Goal: Task Accomplishment & Management: Complete application form

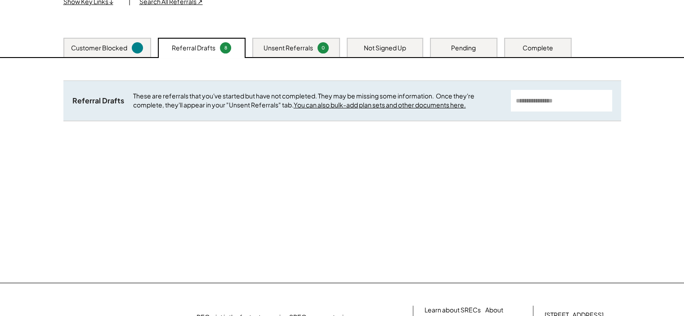
scroll to position [90, 0]
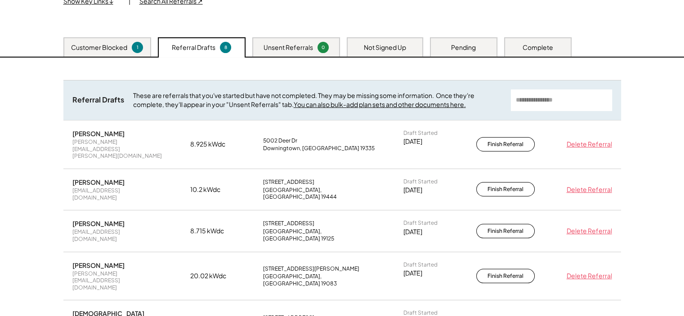
click at [102, 45] on div "Customer Blocked" at bounding box center [99, 47] width 56 height 9
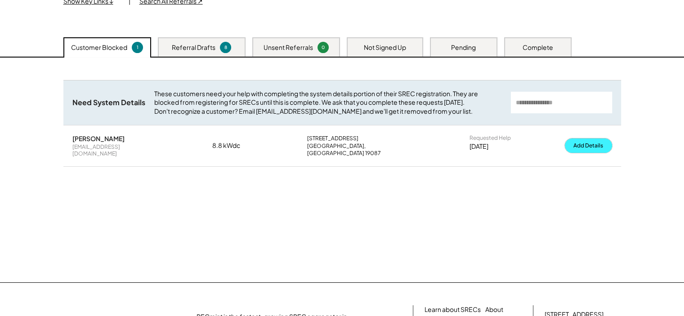
click at [581, 153] on button "Add Details" at bounding box center [588, 145] width 47 height 14
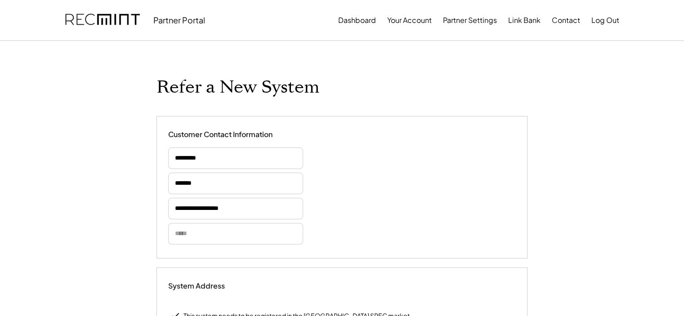
select select "*********"
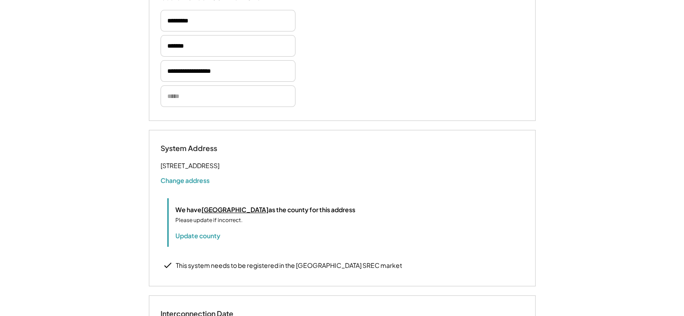
select select "**********"
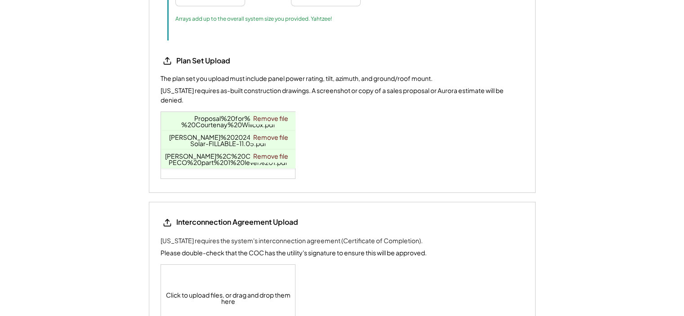
scroll to position [1079, 0]
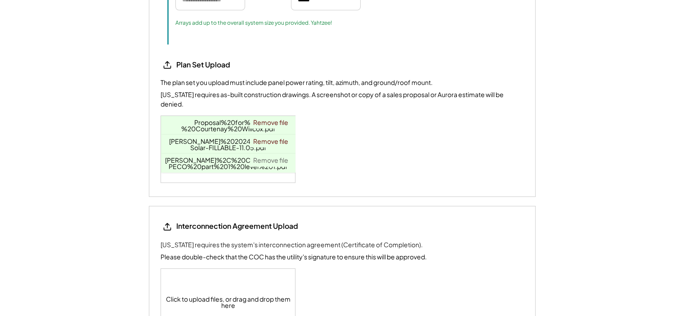
click at [266, 156] on link "Remove file" at bounding box center [270, 160] width 41 height 13
click at [263, 137] on link "Remove file" at bounding box center [270, 141] width 41 height 13
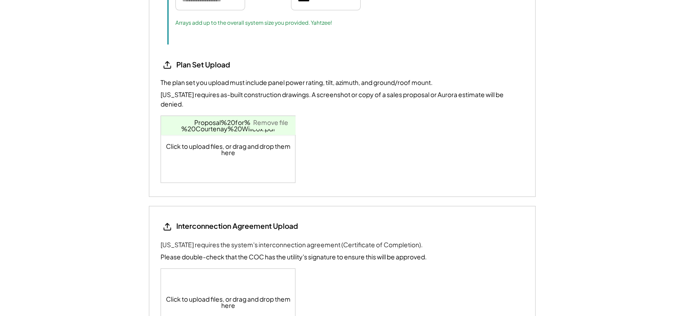
click at [269, 120] on link "Remove file" at bounding box center [270, 122] width 41 height 13
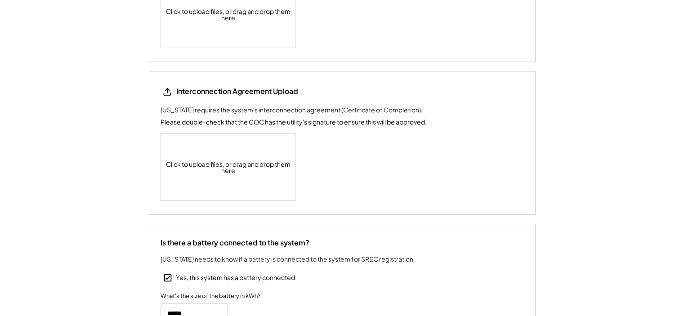
scroll to position [1259, 0]
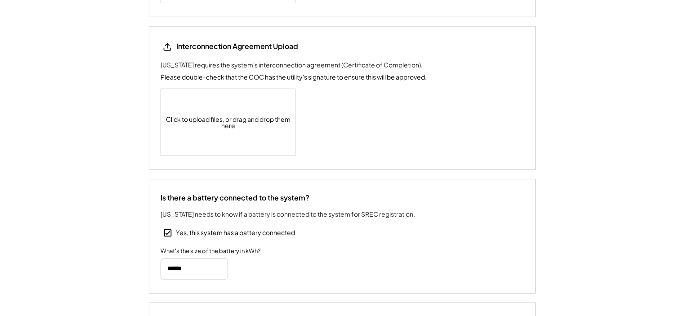
click at [221, 116] on div "Click to upload files, or drag and drop them here" at bounding box center [228, 122] width 135 height 67
click at [225, 115] on div "Click to upload files, or drag and drop them here" at bounding box center [228, 122] width 135 height 67
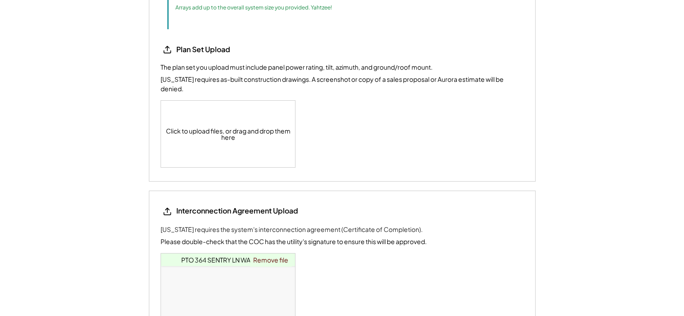
scroll to position [1079, 0]
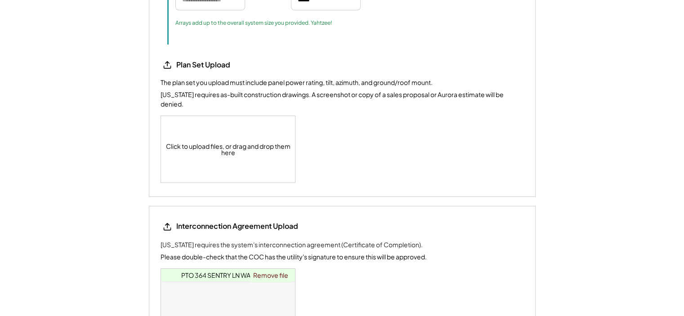
click at [209, 135] on div "Click to upload files, or drag and drop them here" at bounding box center [228, 149] width 135 height 67
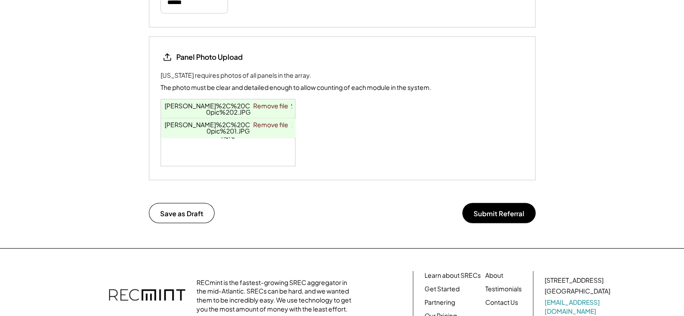
scroll to position [1528, 0]
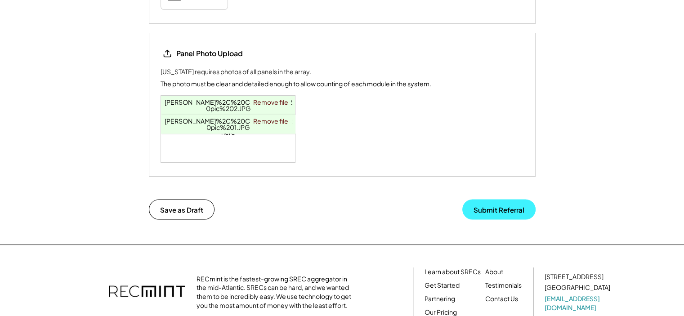
click at [490, 202] on button "Submit Referral" at bounding box center [498, 209] width 73 height 20
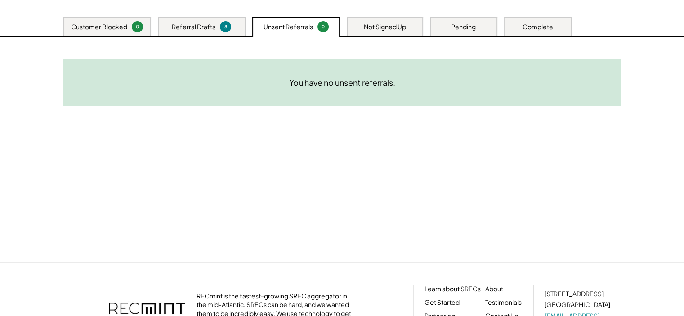
scroll to position [90, 0]
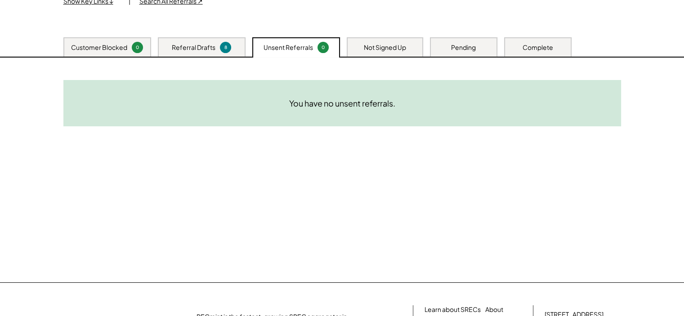
click at [191, 40] on div "Referral Drafts 8" at bounding box center [202, 46] width 88 height 19
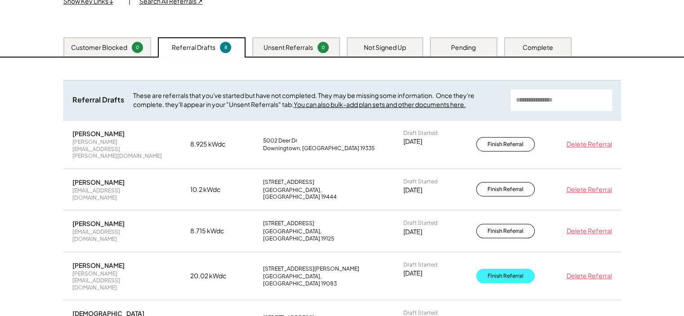
click at [490, 269] on button "Finish Referral" at bounding box center [505, 276] width 58 height 14
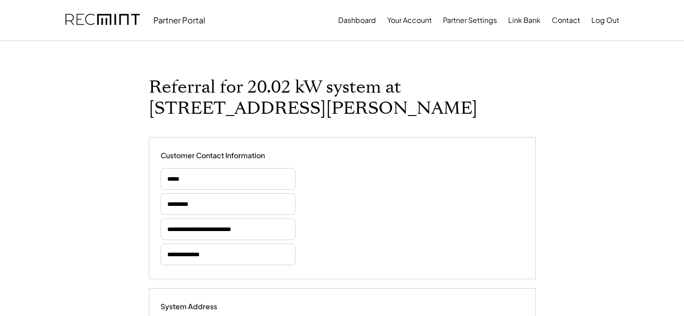
select select "*********"
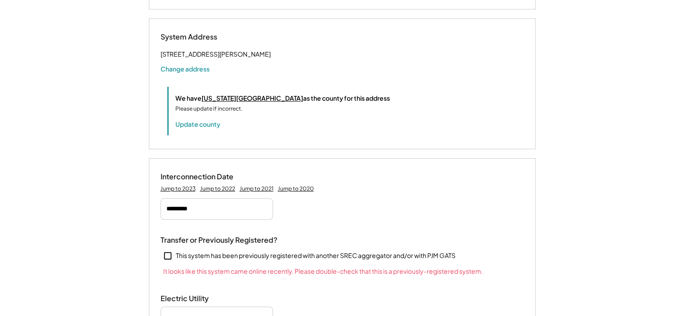
select select "**********"
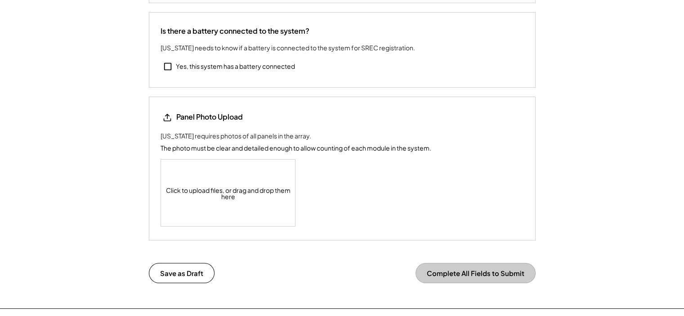
scroll to position [1663, 0]
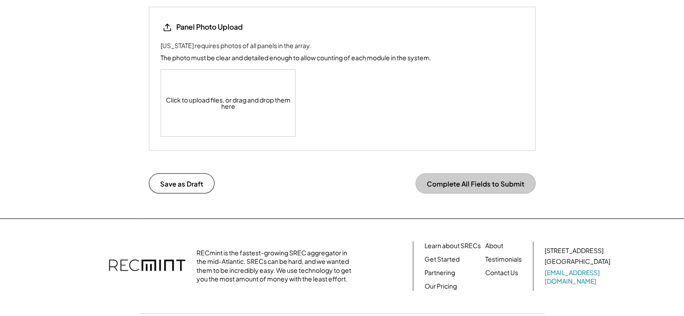
click at [216, 117] on div "Click to upload files, or drag and drop them here" at bounding box center [228, 103] width 135 height 67
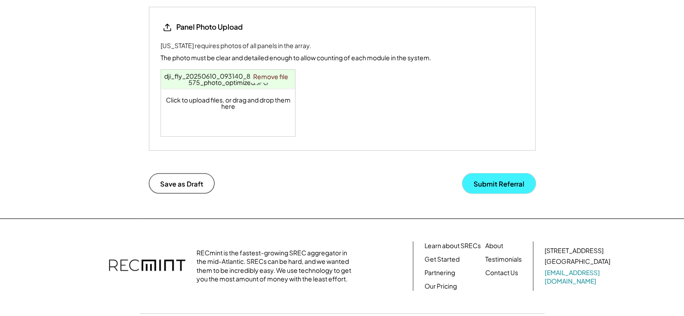
click at [490, 193] on button "Submit Referral" at bounding box center [498, 183] width 73 height 20
type input "**********"
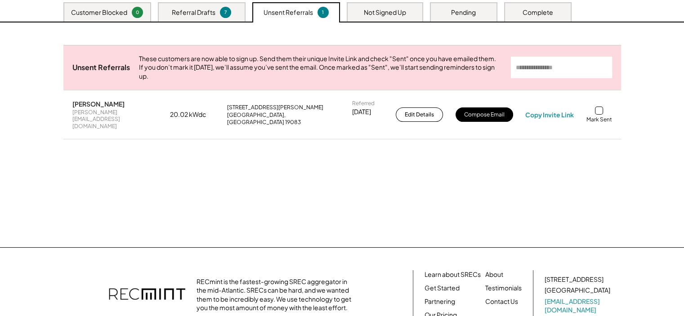
scroll to position [135, 0]
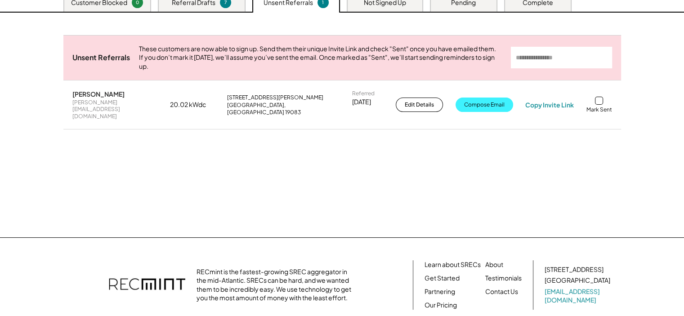
click at [484, 106] on button "Compose Email" at bounding box center [484, 105] width 58 height 14
click at [601, 102] on div at bounding box center [599, 101] width 8 height 8
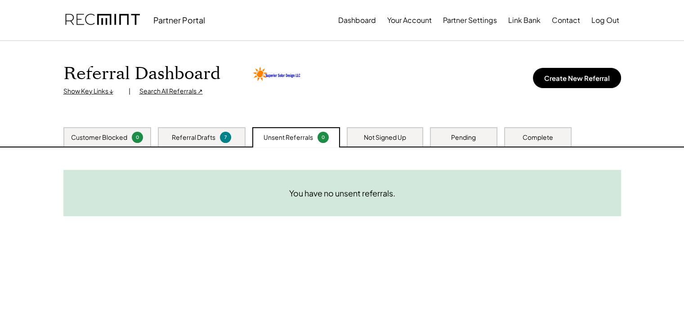
click at [189, 136] on div "Referral Drafts" at bounding box center [194, 137] width 44 height 9
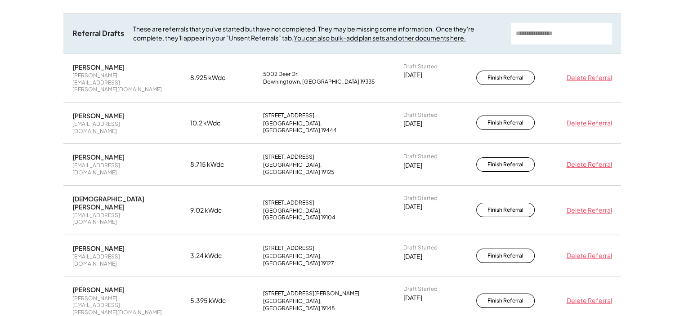
scroll to position [135, 0]
